Goal: Information Seeking & Learning: Learn about a topic

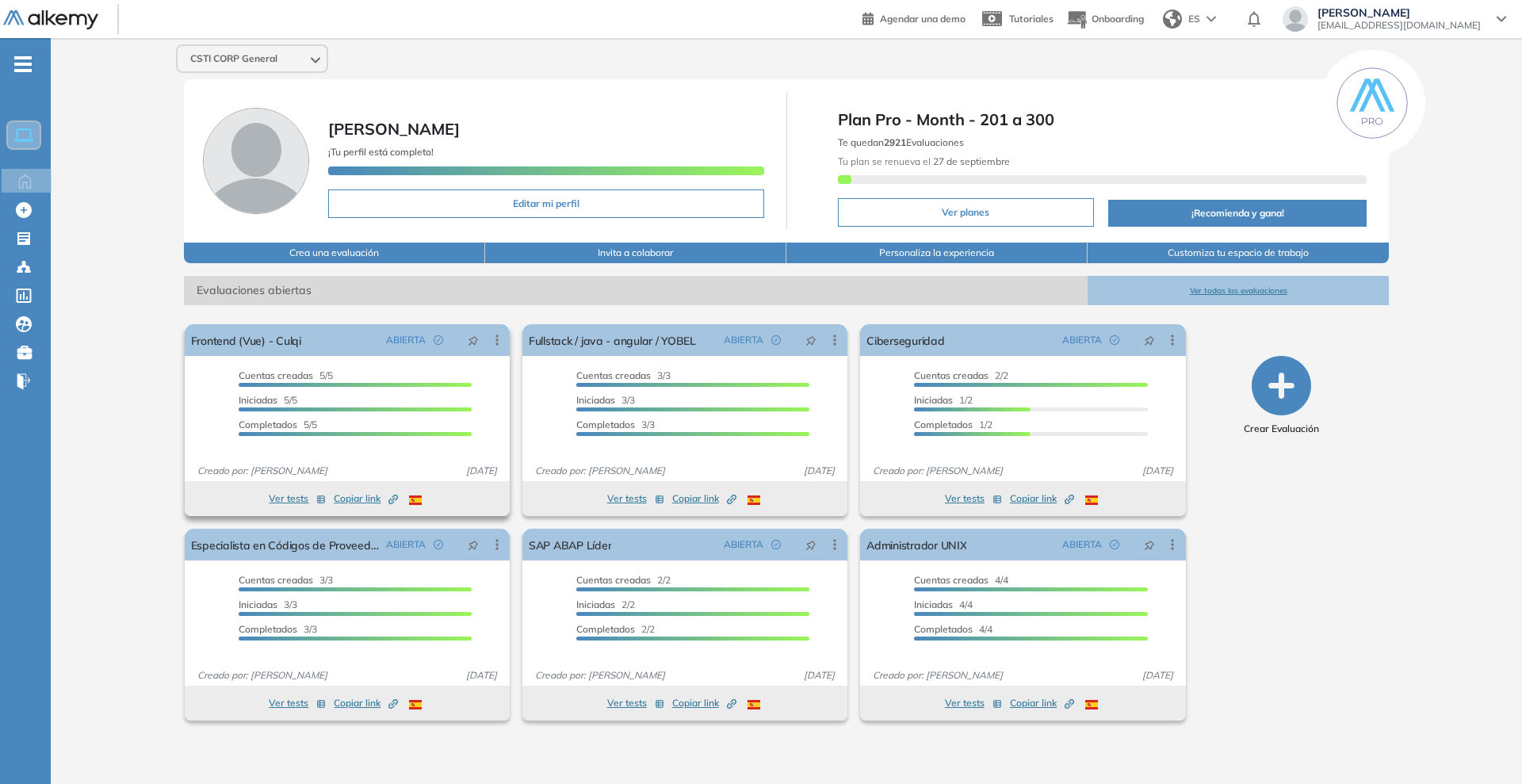
click at [292, 504] on button "Ver tests" at bounding box center [297, 498] width 57 height 19
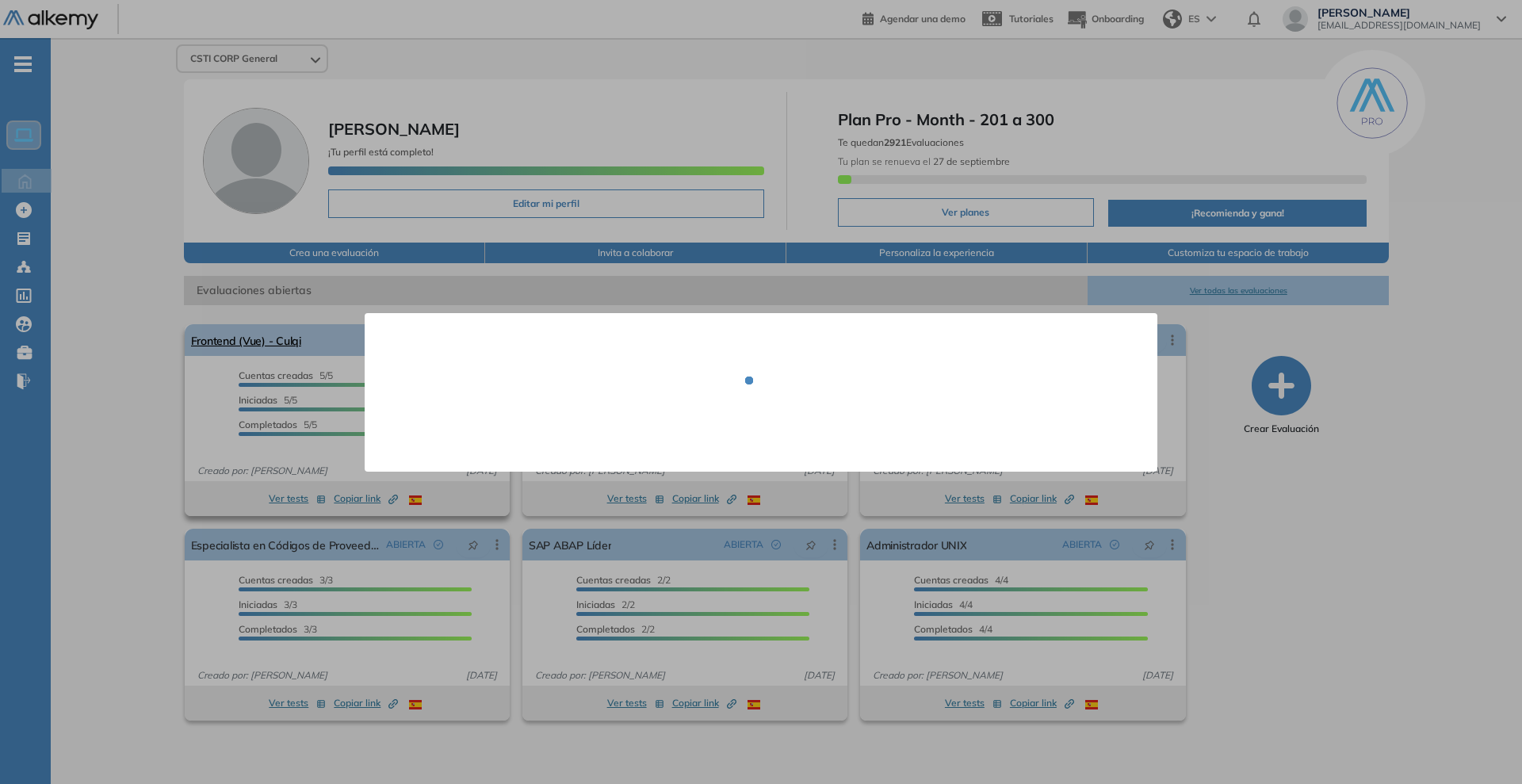
click at [267, 335] on div at bounding box center [761, 392] width 1522 height 784
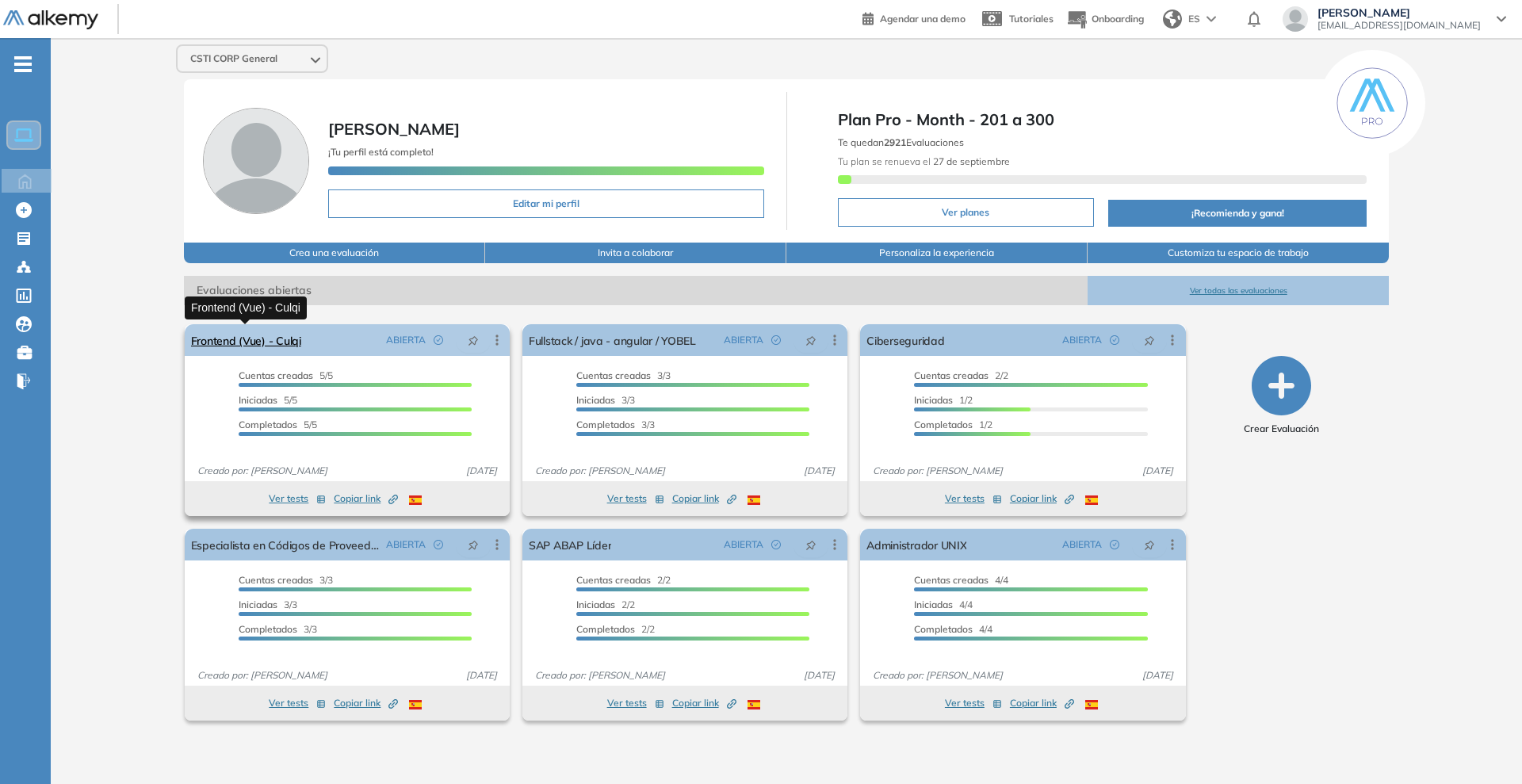
click at [267, 338] on link "Frontend (Vue) - Culqi" at bounding box center [246, 340] width 110 height 32
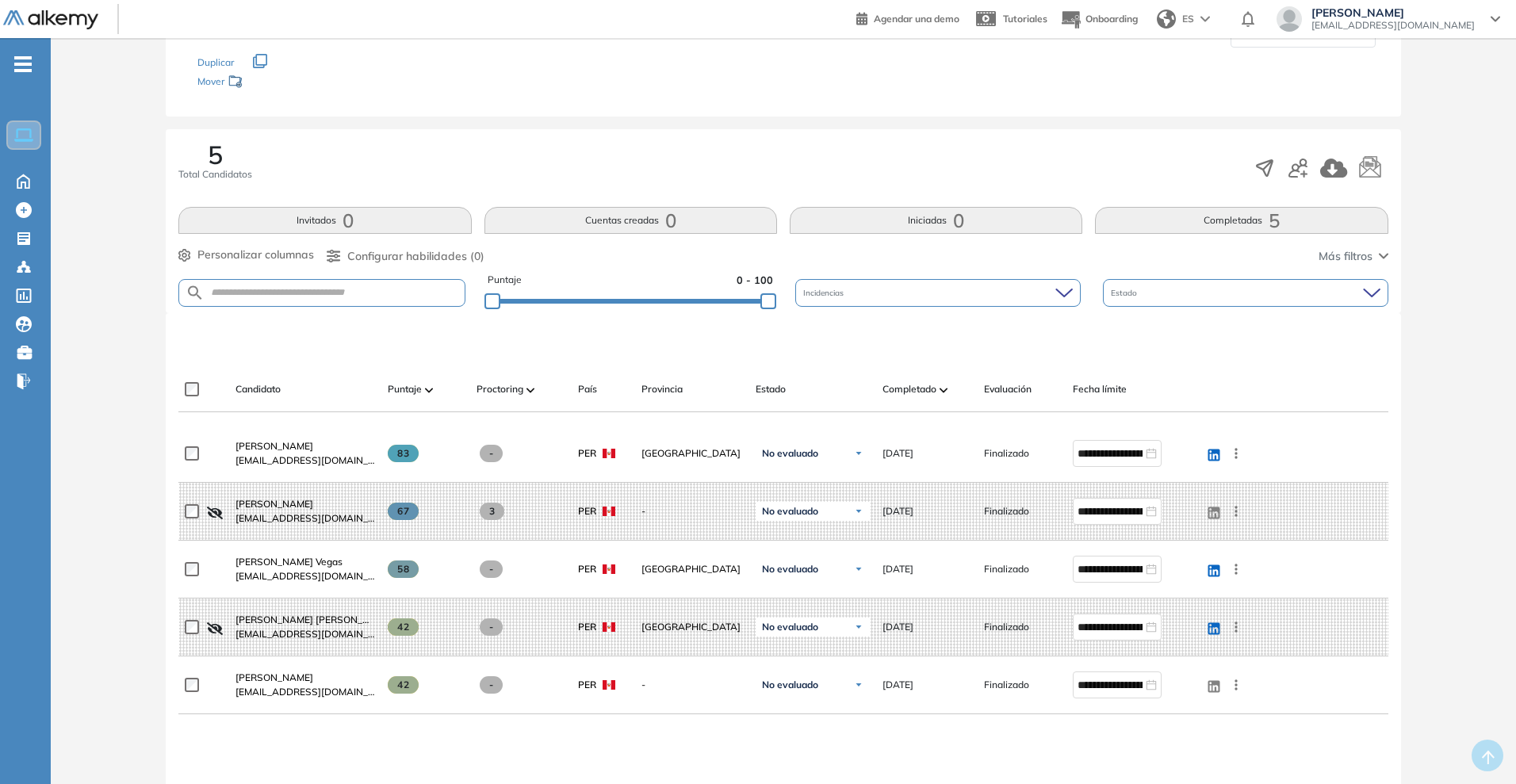
scroll to position [198, 0]
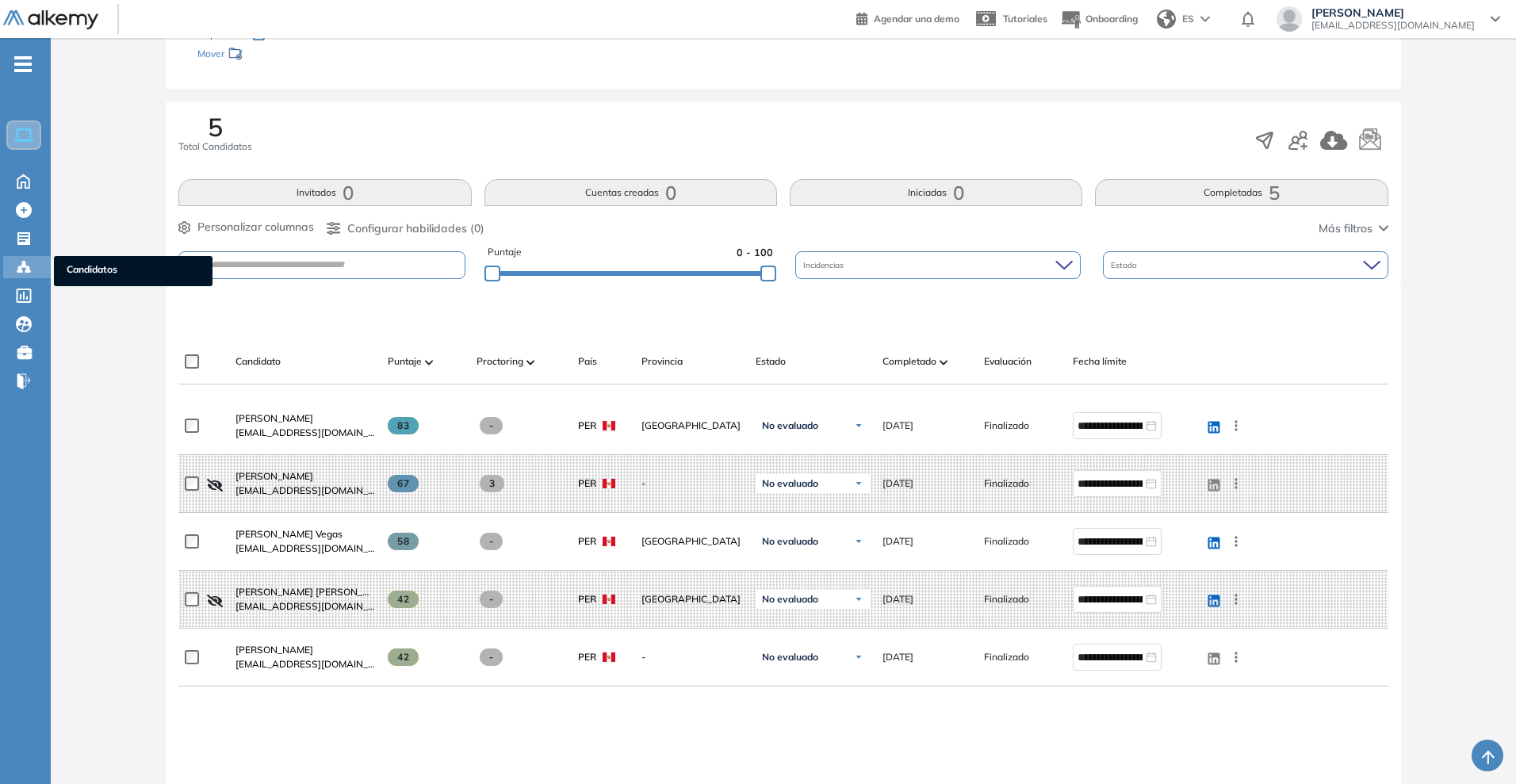
click at [22, 266] on icon at bounding box center [24, 267] width 5 height 4
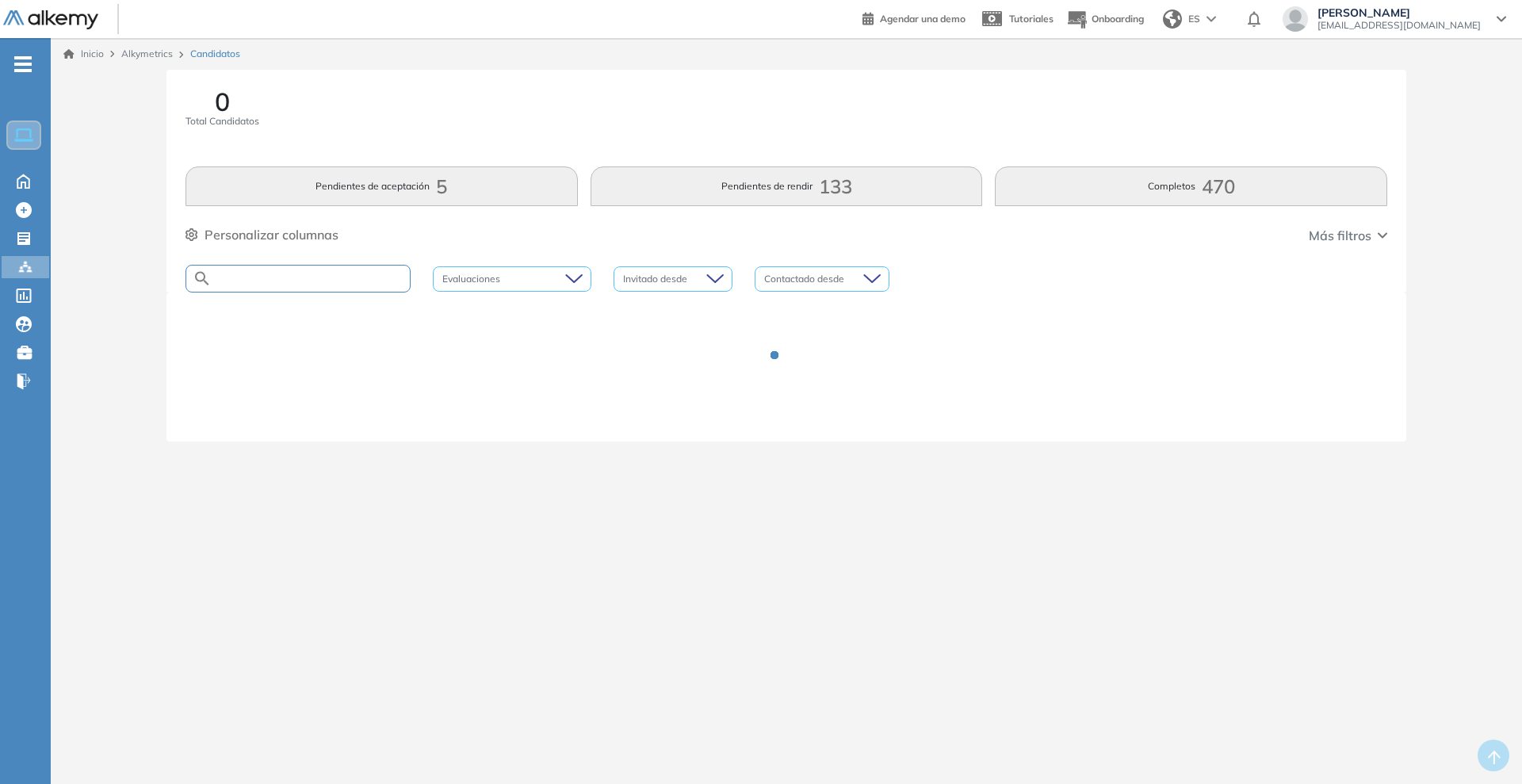
click at [298, 276] on input "text" at bounding box center [310, 279] width 198 height 12
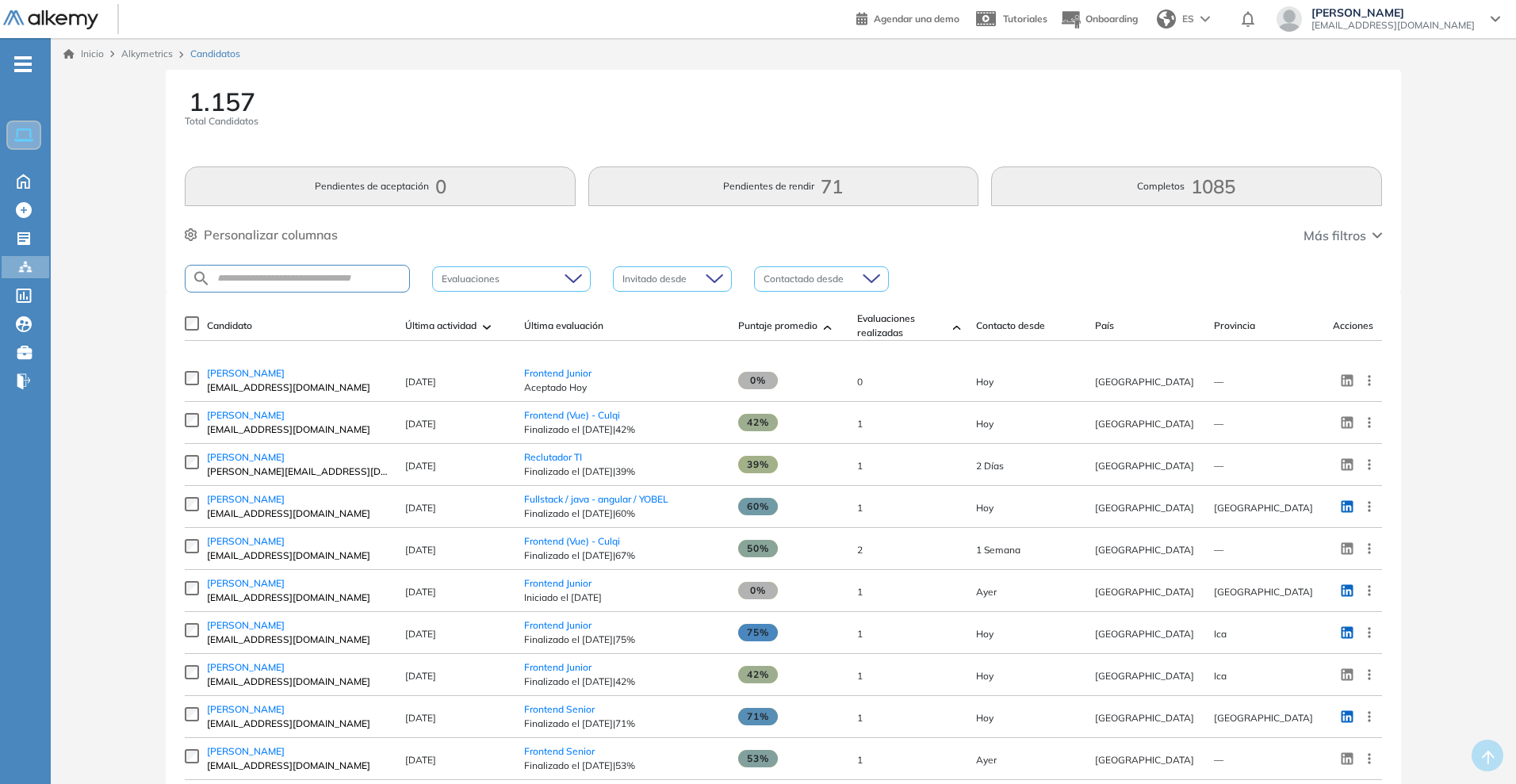
click at [574, 471] on span "Finalizado el [DATE] | 39%" at bounding box center [623, 472] width 198 height 14
click at [574, 463] on span "Reclutador TI" at bounding box center [554, 457] width 58 height 12
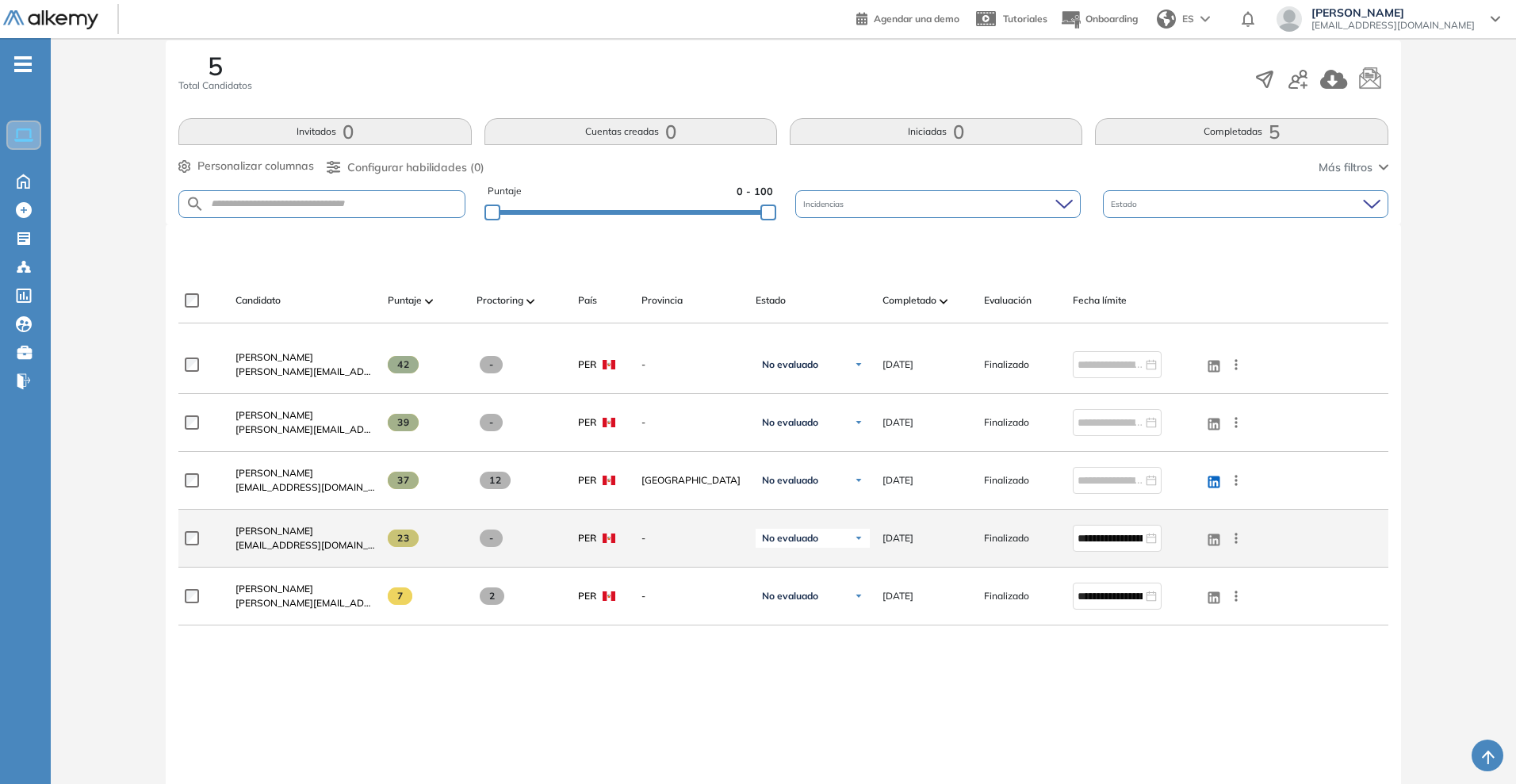
scroll to position [298, 0]
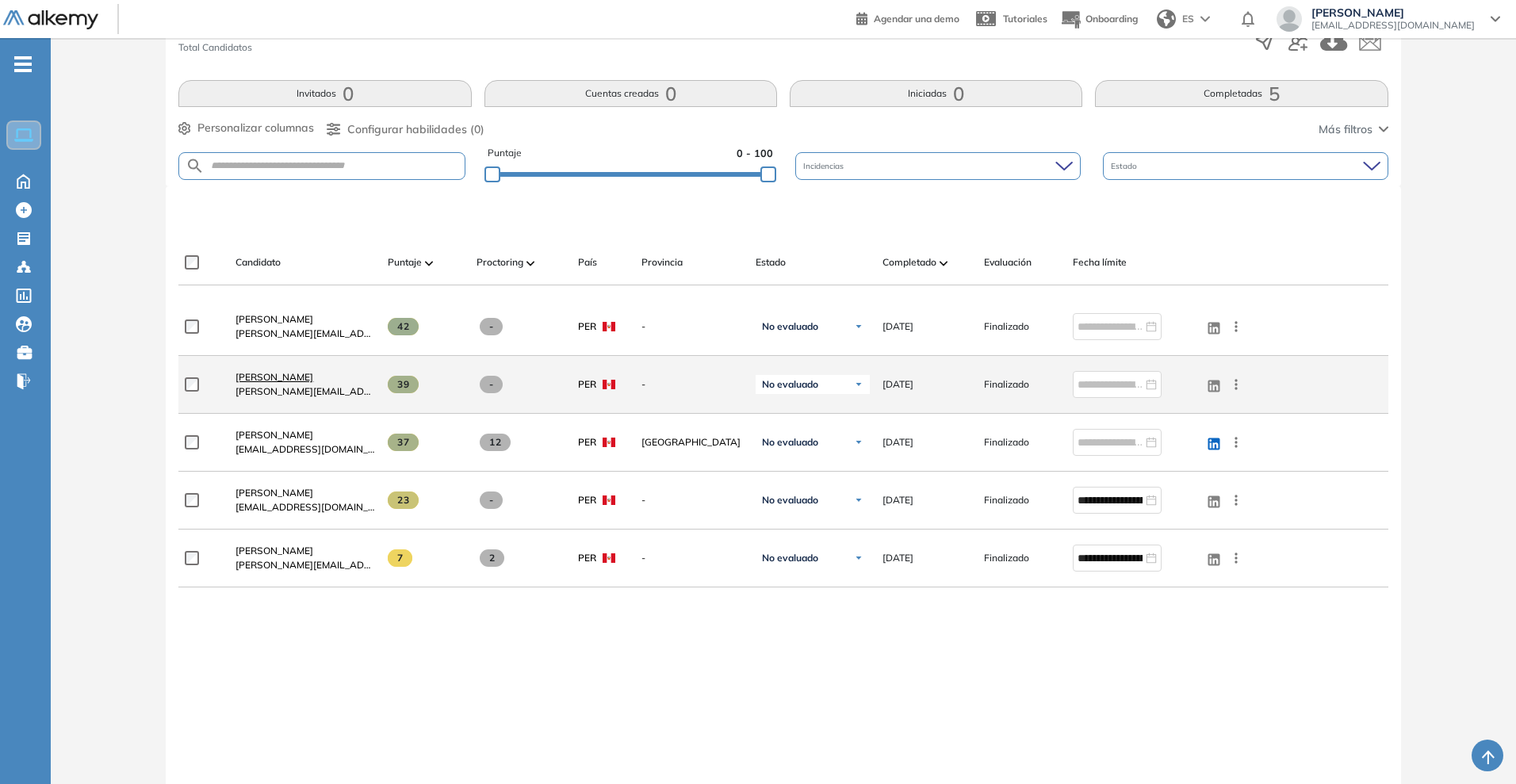
click at [281, 379] on span "[PERSON_NAME]" at bounding box center [274, 376] width 78 height 12
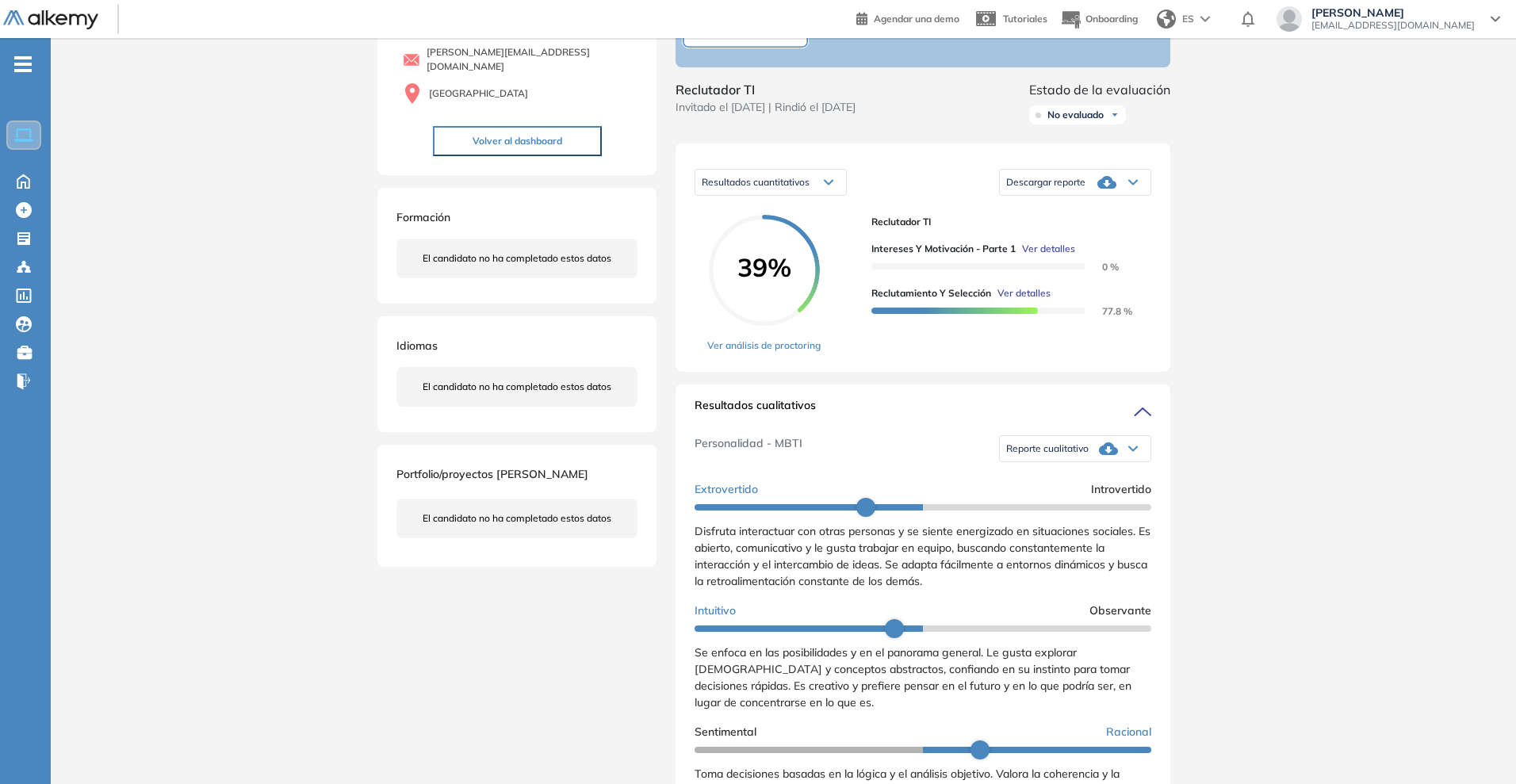
scroll to position [198, 0]
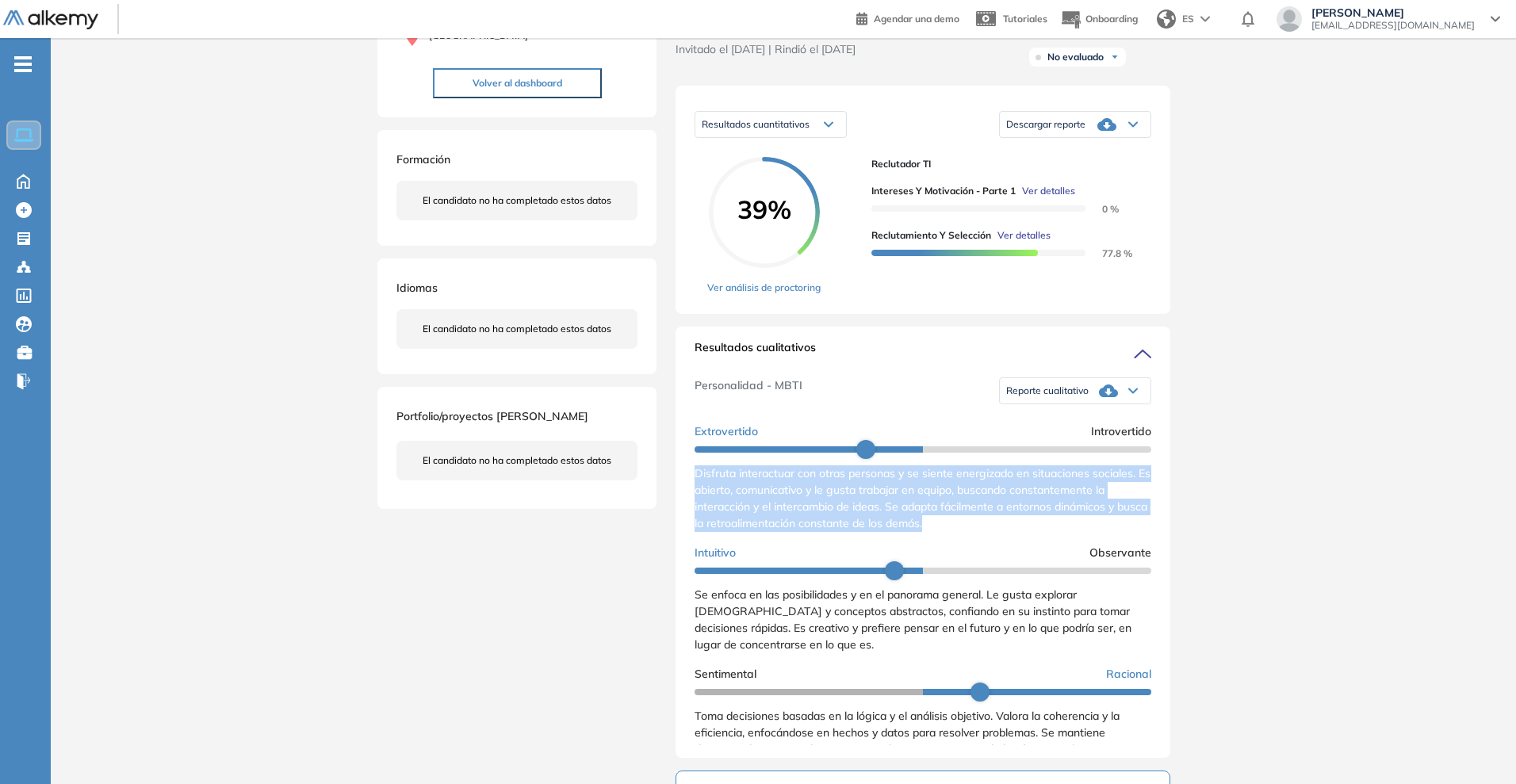
drag, startPoint x: 692, startPoint y: 489, endPoint x: 985, endPoint y: 537, distance: 296.9
click at [985, 537] on div "Resultados cualitativos Personalidad - MBTI Reporte cualitativo Reporte con Afi…" at bounding box center [923, 542] width 495 height 431
copy span "Disfruta interactuar con otras personas y se siente energizado en situaciones s…"
drag, startPoint x: 793, startPoint y: 666, endPoint x: 819, endPoint y: 661, distance: 26.5
click at [793, 652] on span "Se enfoca en las posibilidades y en el panorama general. Le gusta explorar [DEM…" at bounding box center [913, 619] width 437 height 64
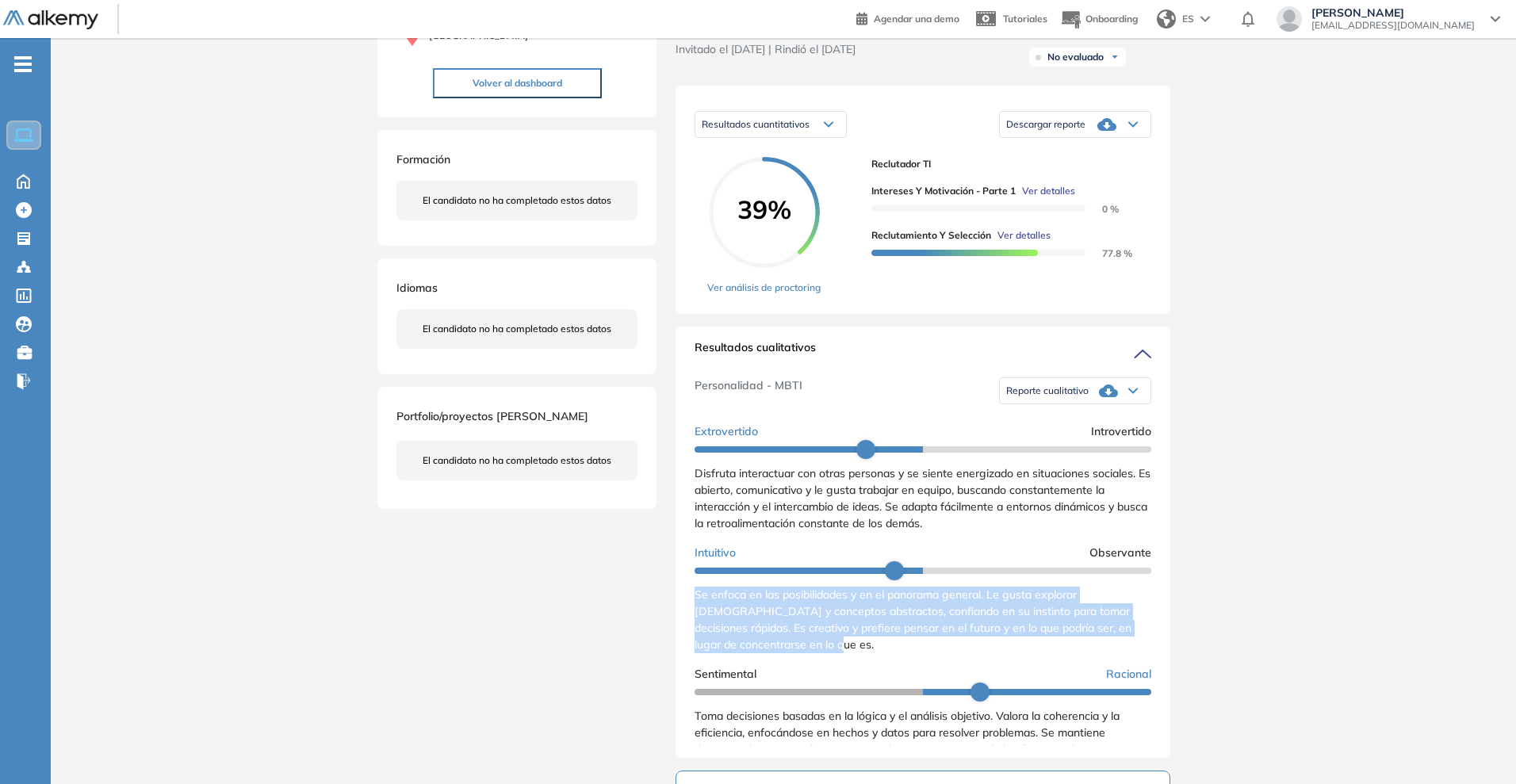
drag, startPoint x: 830, startPoint y: 660, endPoint x: 685, endPoint y: 614, distance: 152.1
click at [685, 614] on div "Resultados cualitativos Personalidad - MBTI Reporte cualitativo Reporte con Afi…" at bounding box center [923, 542] width 495 height 431
copy span "Se enfoca en las posibilidades y en el panorama general. Le gusta explorar [DEM…"
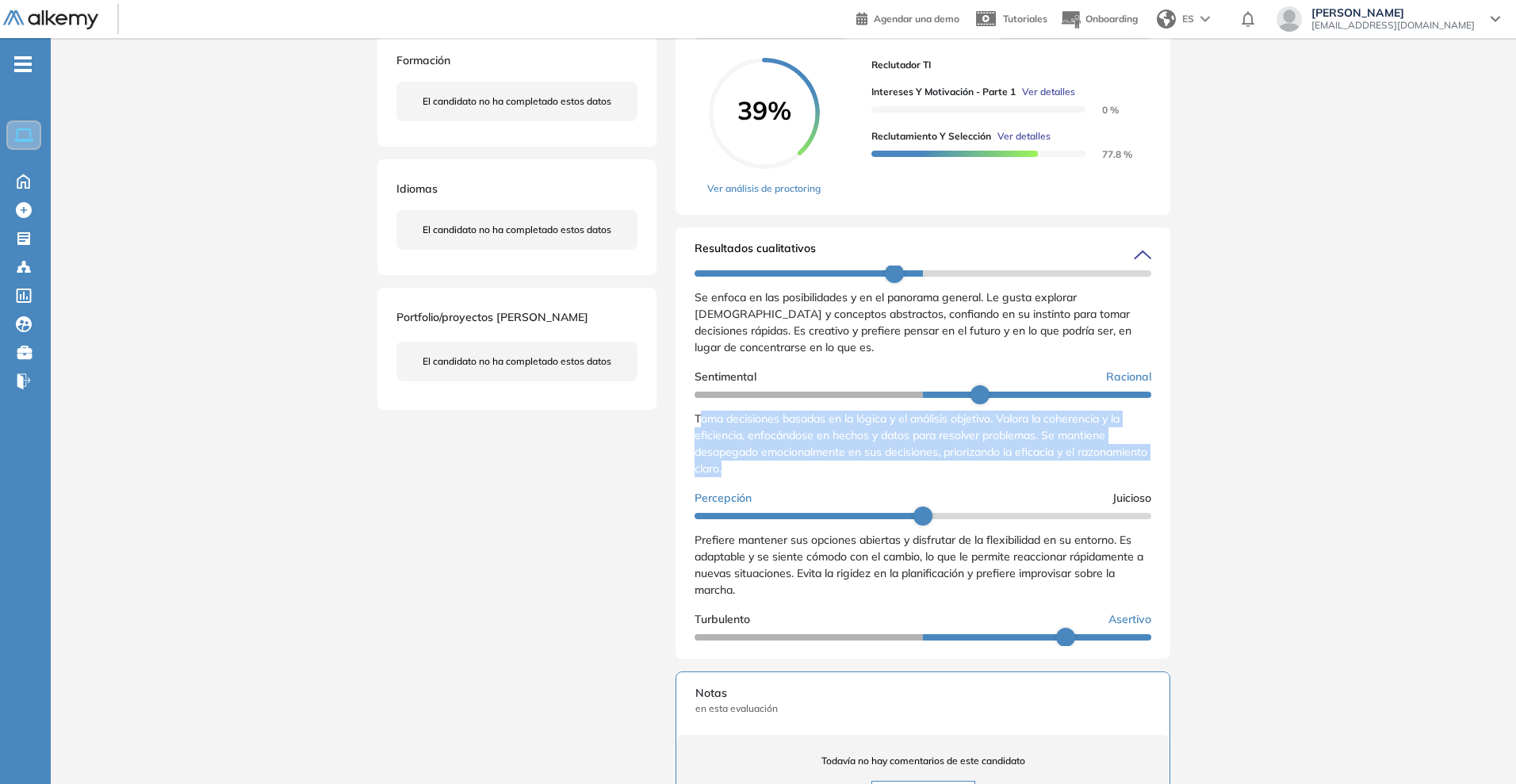
drag, startPoint x: 698, startPoint y: 427, endPoint x: 827, endPoint y: 486, distance: 141.9
click at [834, 477] on div "Toma decisiones basadas en la lógica y el análisis objetivo. Valora la coherenc…" at bounding box center [923, 444] width 457 height 67
drag, startPoint x: 814, startPoint y: 491, endPoint x: 801, endPoint y: 485, distance: 14.3
click at [814, 477] on div "Toma decisiones basadas en la lógica y el análisis objetivo. Valora la coherenc…" at bounding box center [923, 444] width 457 height 67
click at [810, 477] on div "Toma decisiones basadas en la lógica y el análisis objetivo. Valora la coherenc…" at bounding box center [923, 444] width 457 height 67
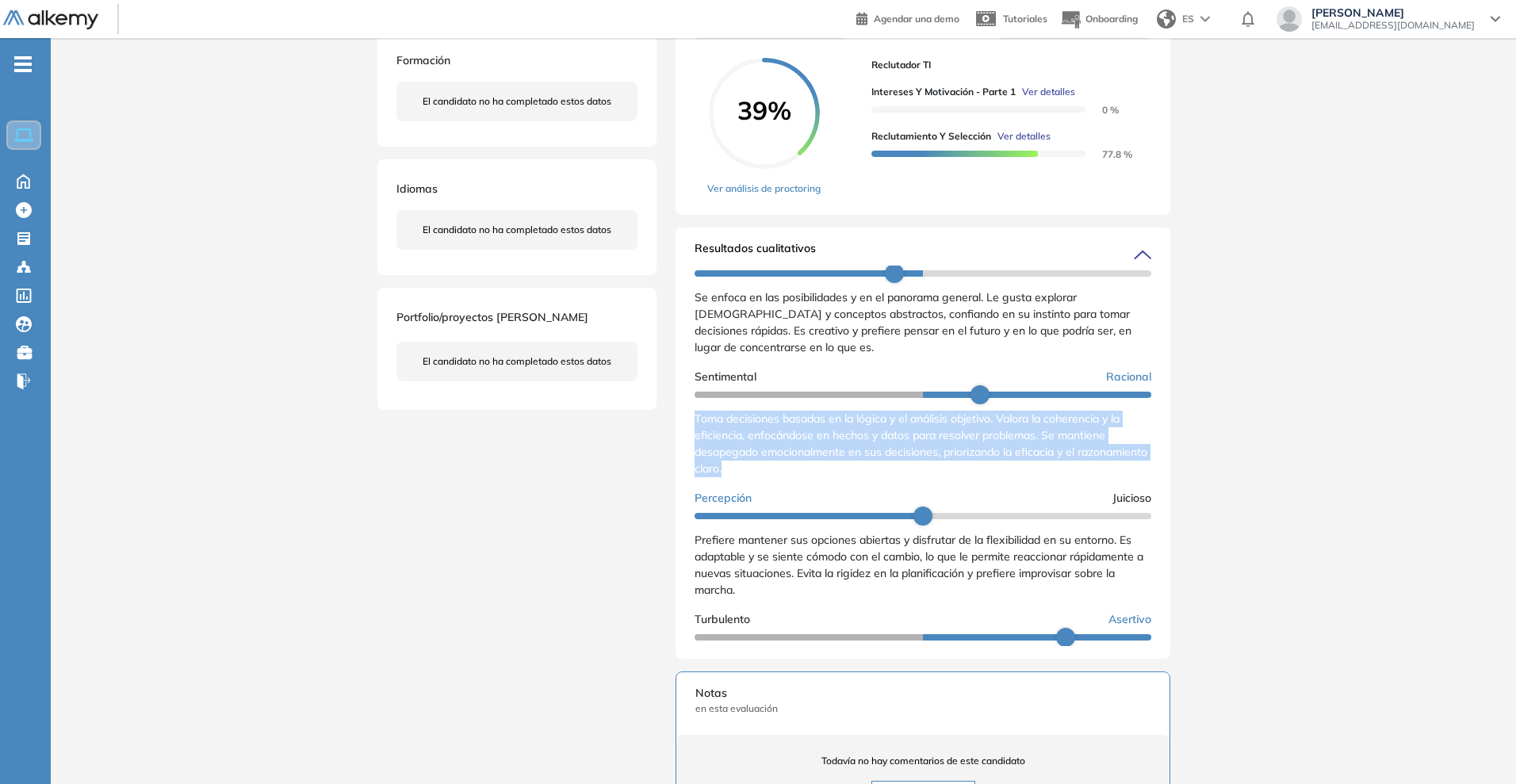
drag, startPoint x: 805, startPoint y: 486, endPoint x: 684, endPoint y: 439, distance: 129.8
click at [684, 439] on div "Resultados cualitativos Personalidad - MBTI Reporte cualitativo Reporte con Afi…" at bounding box center [923, 443] width 495 height 431
copy span "Toma decisiones basadas en la lógica y el análisis objetivo. Valora la coherenc…"
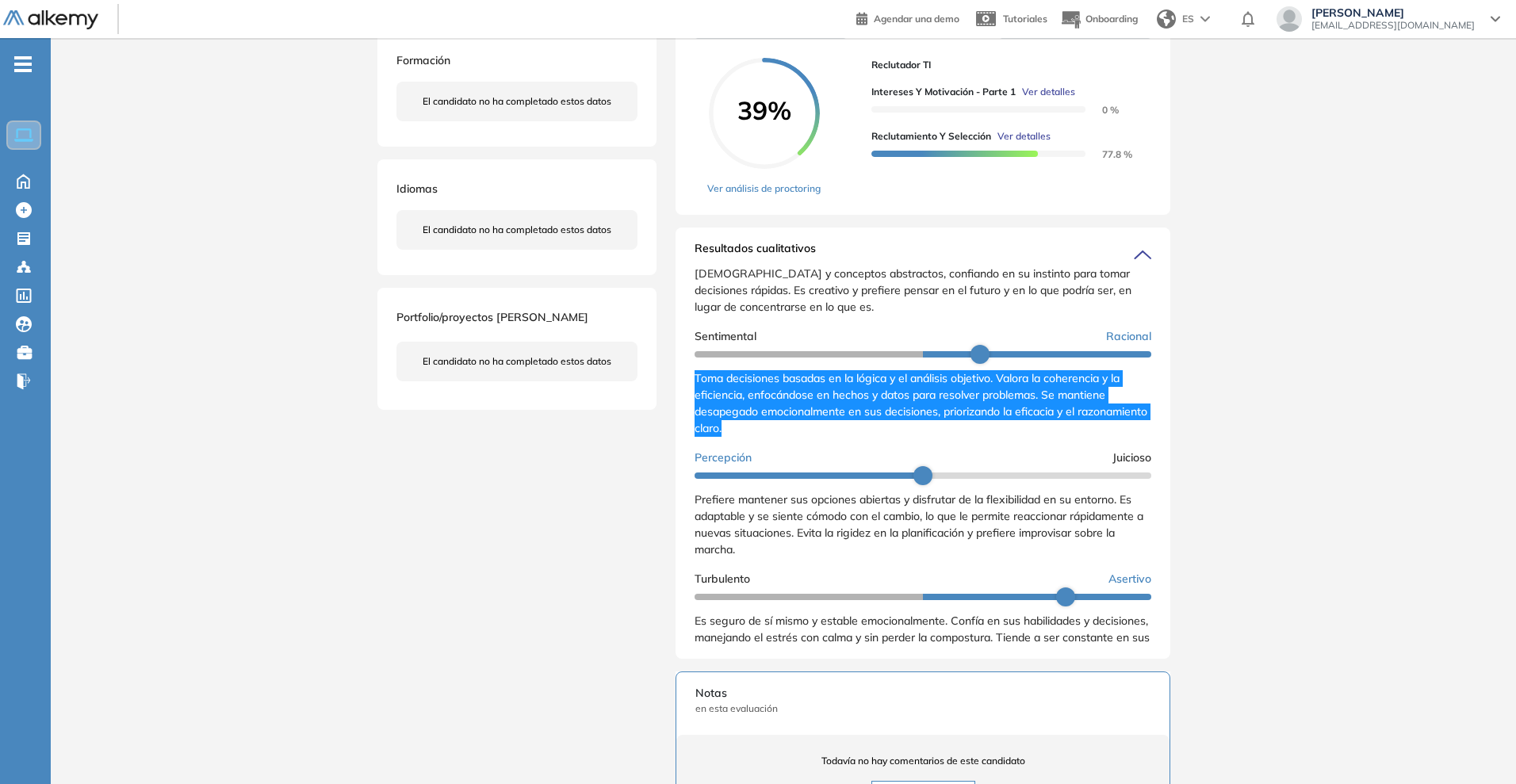
scroll to position [279, 0]
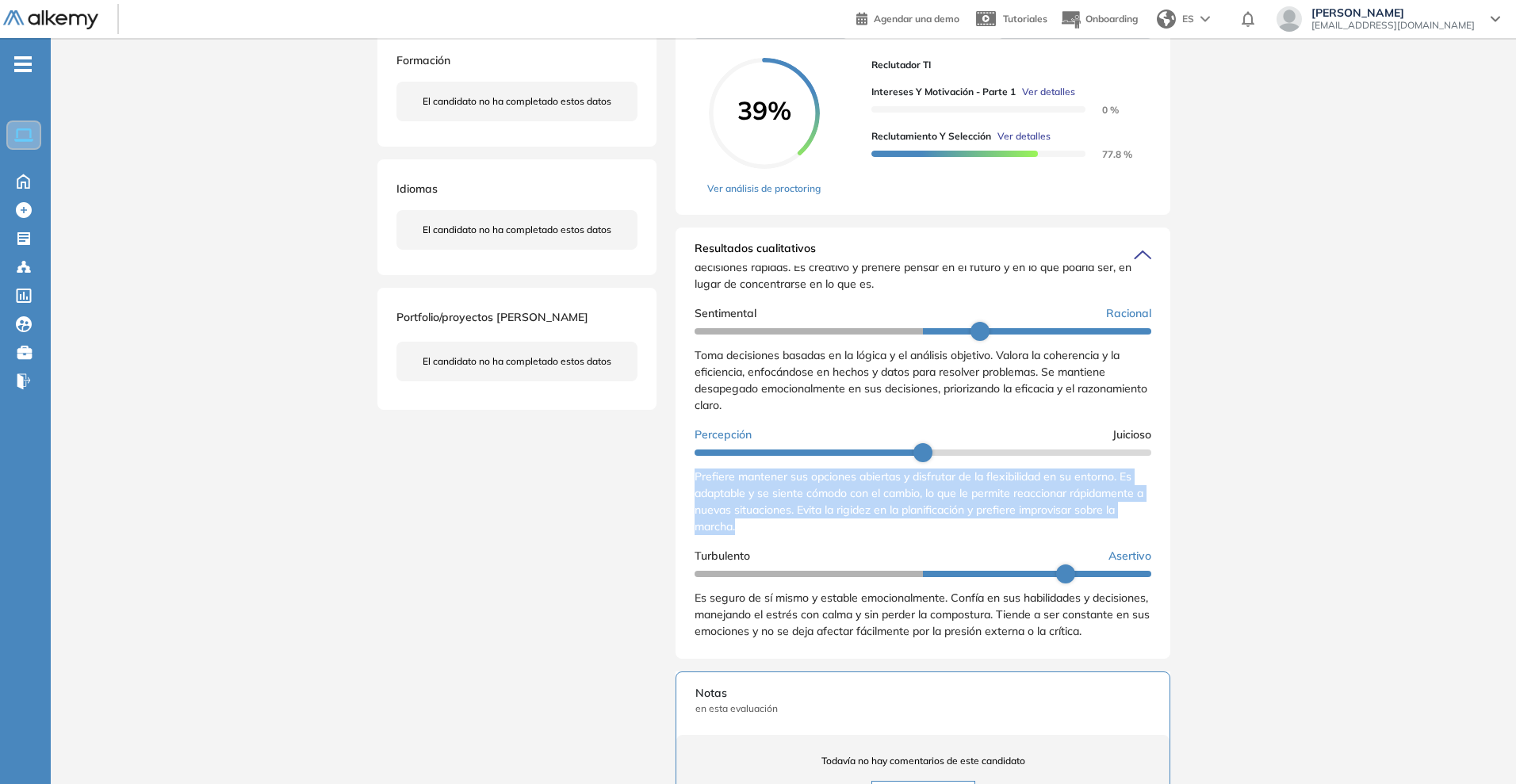
drag, startPoint x: 747, startPoint y: 524, endPoint x: 679, endPoint y: 477, distance: 82.7
click at [679, 477] on div "Resultados cualitativos Personalidad - MBTI Reporte cualitativo Reporte con Afi…" at bounding box center [923, 443] width 495 height 431
copy span "Prefiere mantener sus opciones abiertas y disfrutar de la flexibilidad en su en…"
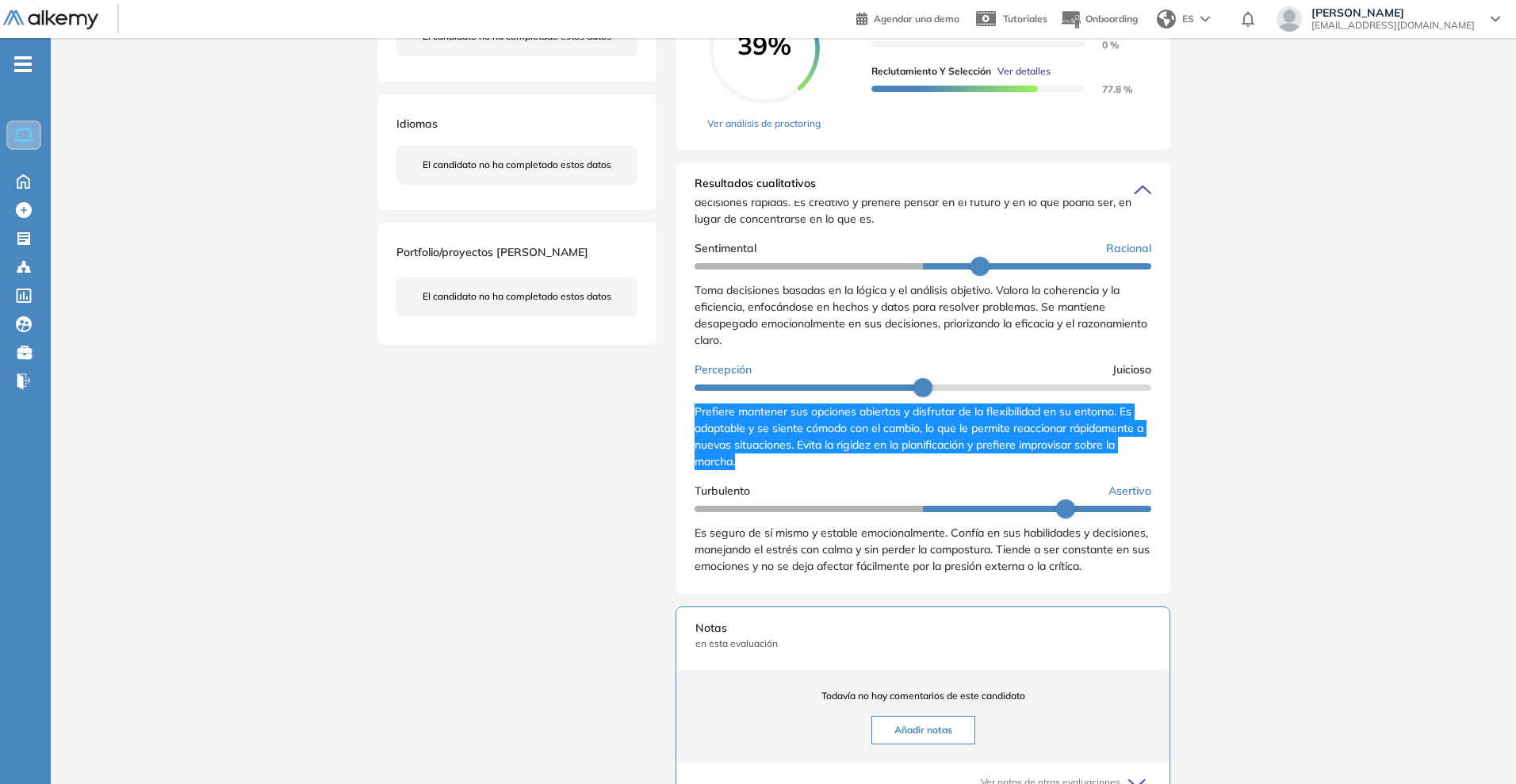
scroll to position [396, 0]
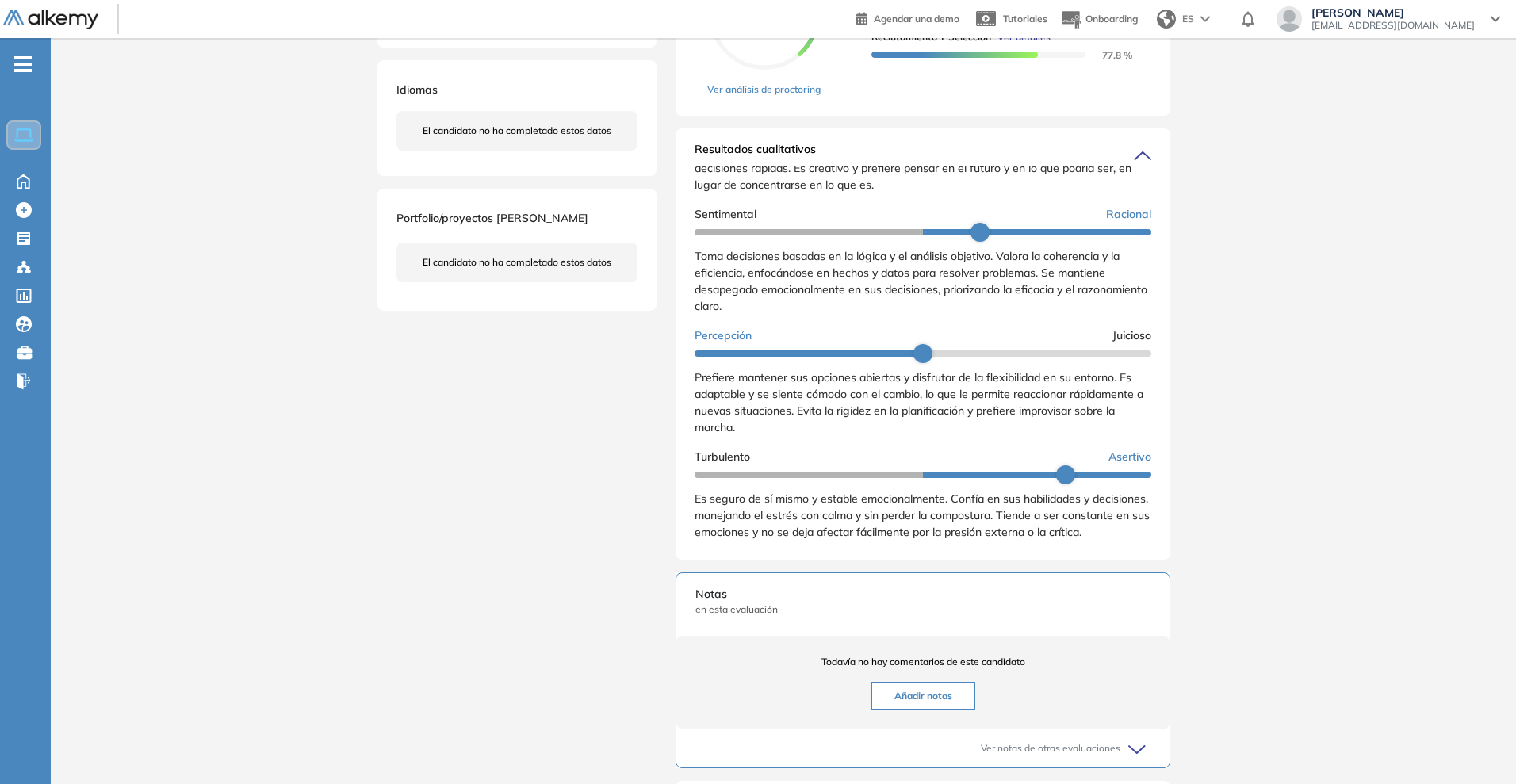
click at [744, 538] on div "Es seguro de sí mismo y estable emocionalmente. Confía en sus habilidades y dec…" at bounding box center [923, 515] width 457 height 50
click at [742, 541] on div "Es seguro de sí mismo y estable emocionalmente. Confía en sus habilidades y dec…" at bounding box center [923, 515] width 457 height 50
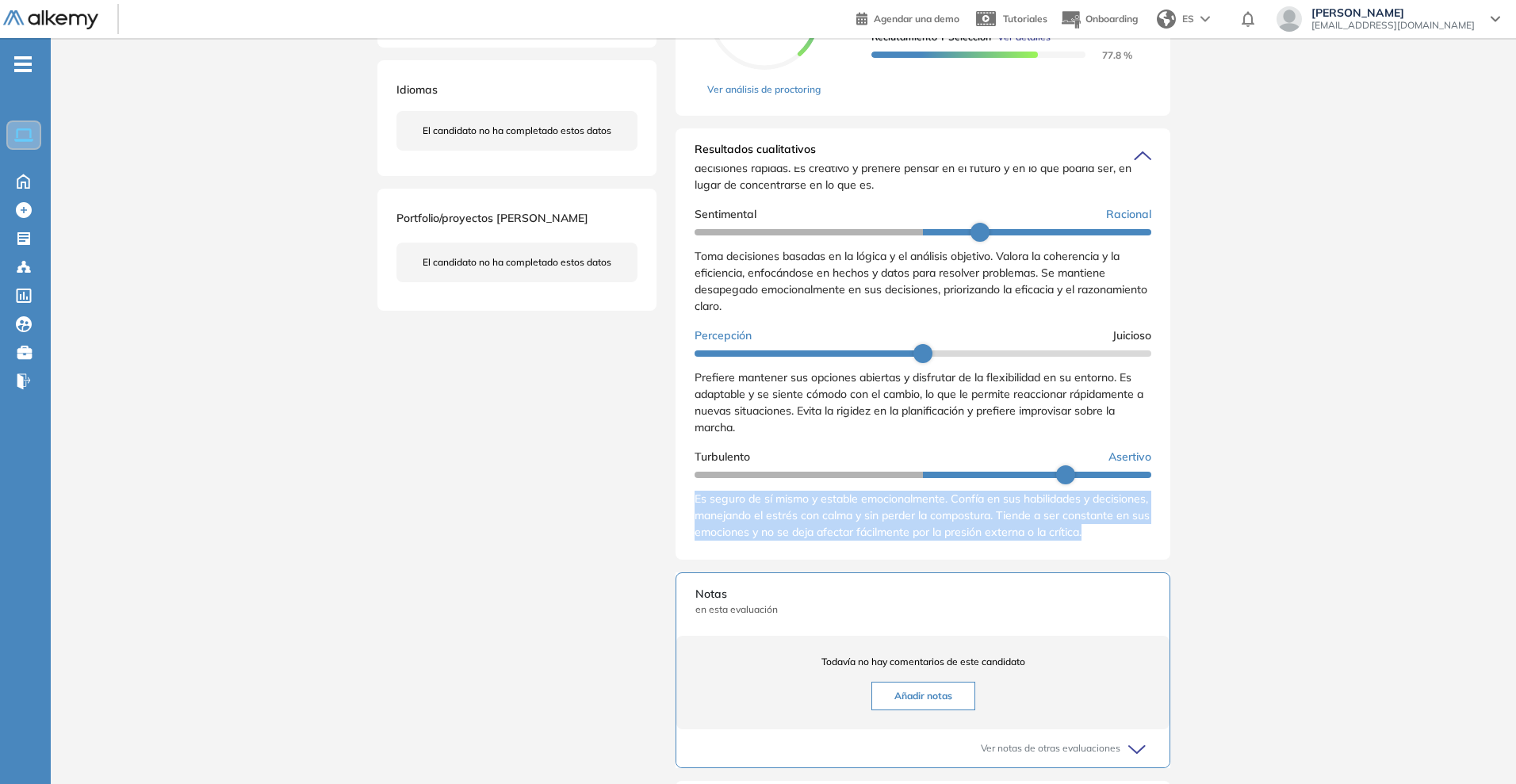
drag, startPoint x: 740, startPoint y: 548, endPoint x: 691, endPoint y: 496, distance: 71.4
click at [691, 496] on div "Resultados cualitativos Personalidad - MBTI Reporte cualitativo Reporte con Afi…" at bounding box center [923, 344] width 495 height 431
copy span "Es seguro de sí mismo y estable emocionalmente. Confía en sus habilidades y dec…"
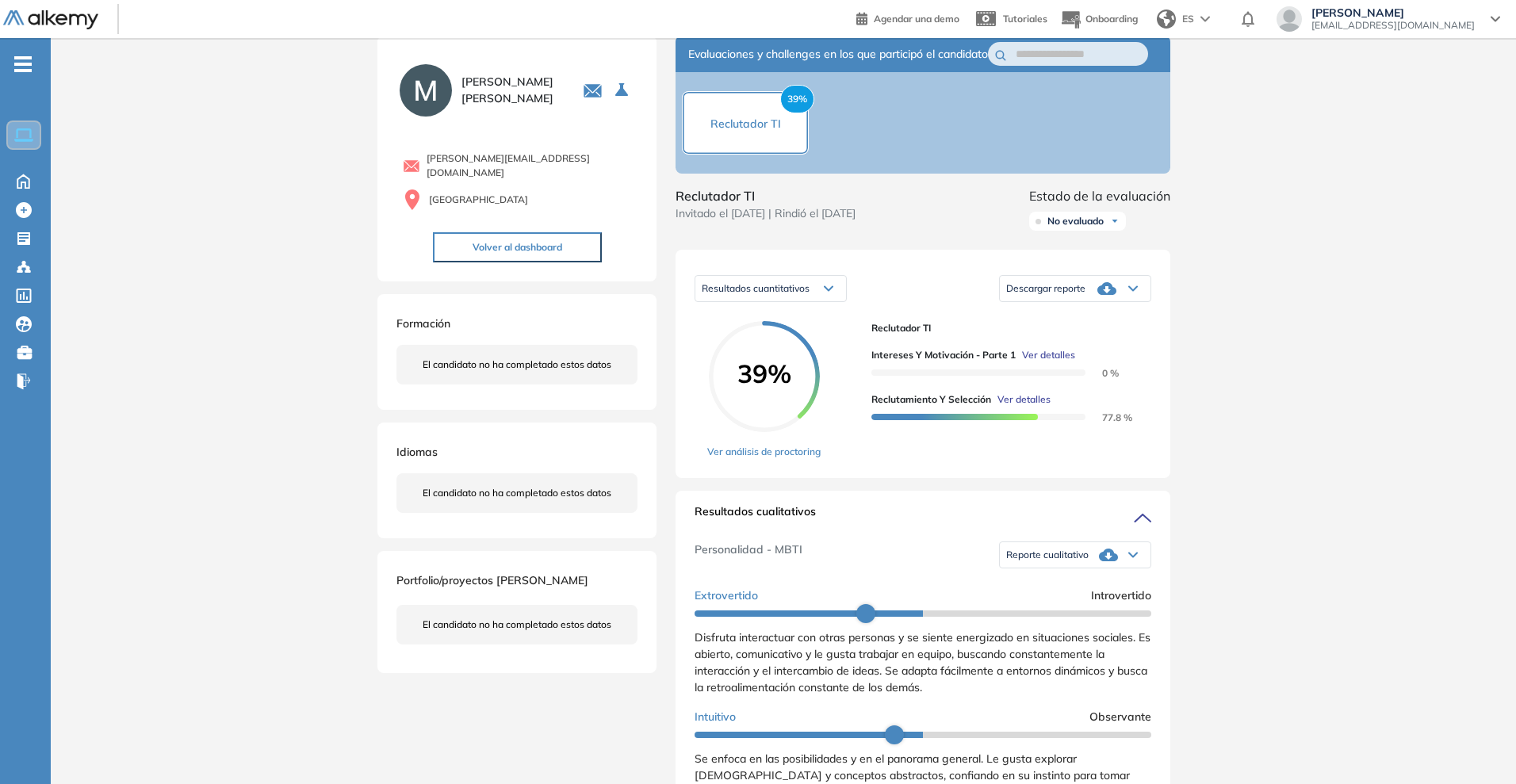
scroll to position [0, 0]
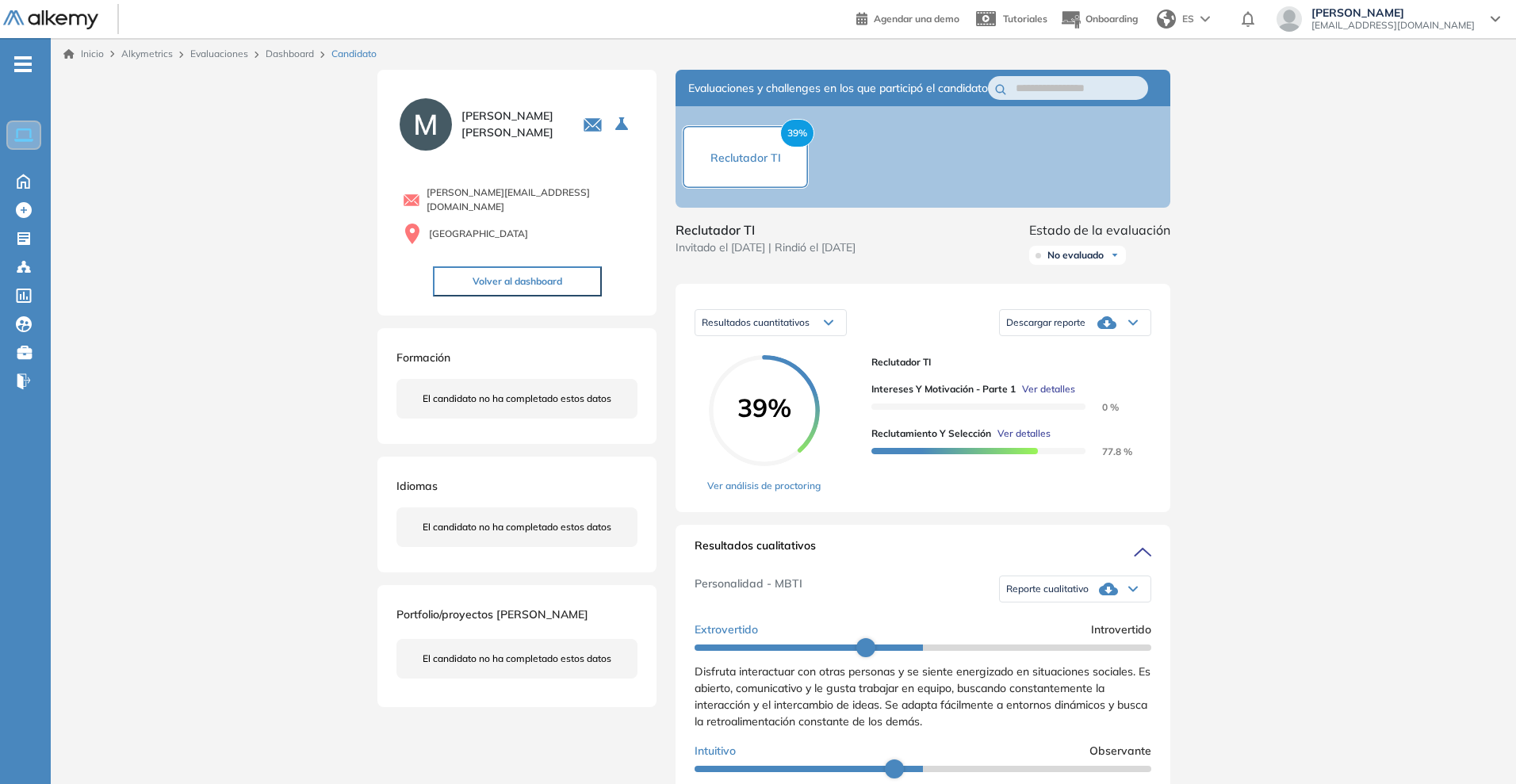
click at [1038, 440] on span "Ver detalles" at bounding box center [1024, 434] width 53 height 14
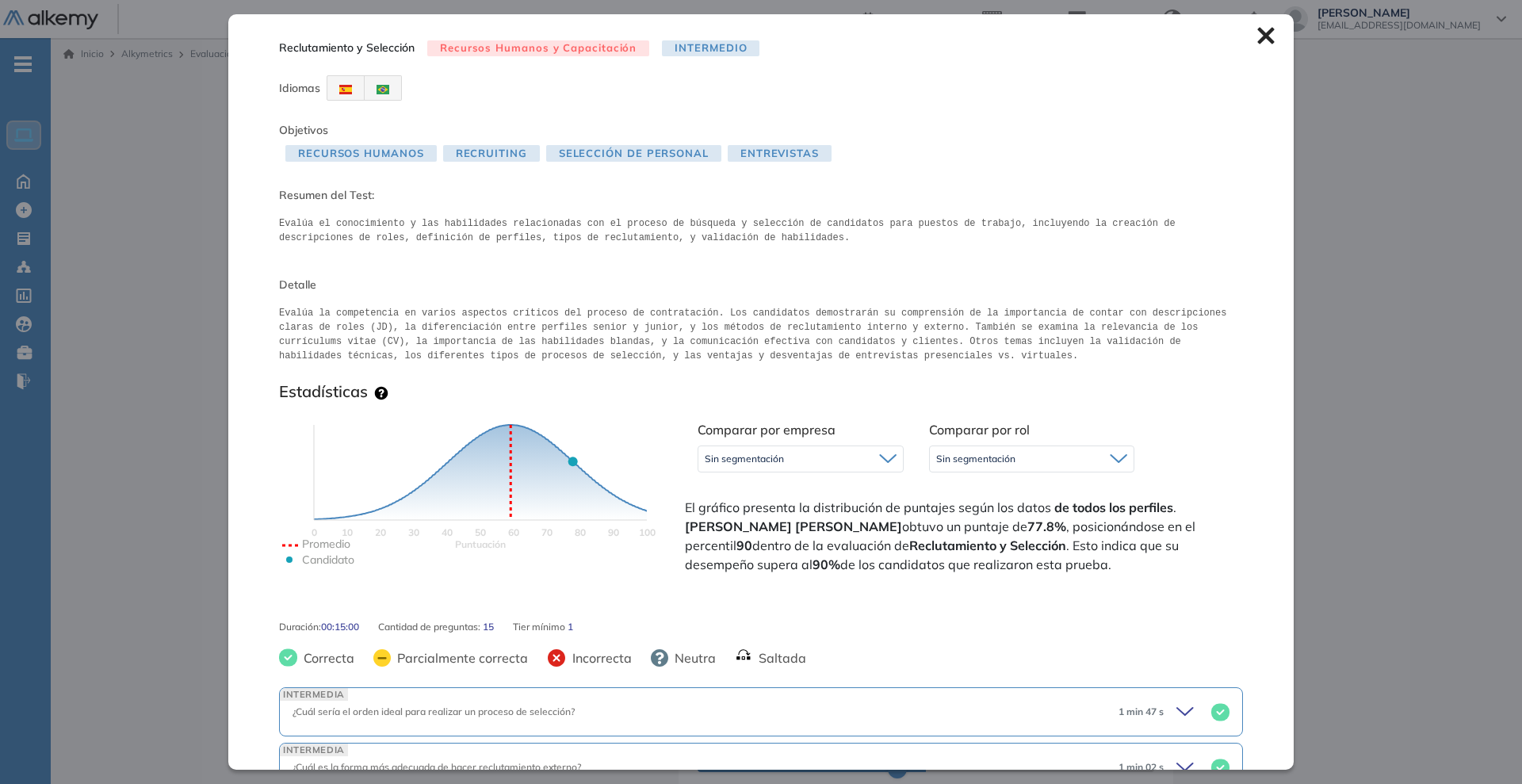
drag, startPoint x: 276, startPoint y: 226, endPoint x: 733, endPoint y: 240, distance: 457.2
click at [733, 240] on div "Reclutamiento y Selección Recursos Humanos y Capacitación Intermedio Idiomas Ob…" at bounding box center [761, 392] width 1065 height 755
copy pre "Evalúa el conocimiento y las habilidades relacionadas con el proceso de búsqued…"
click at [1258, 42] on icon at bounding box center [1266, 35] width 17 height 17
